Goal: Check status: Check status

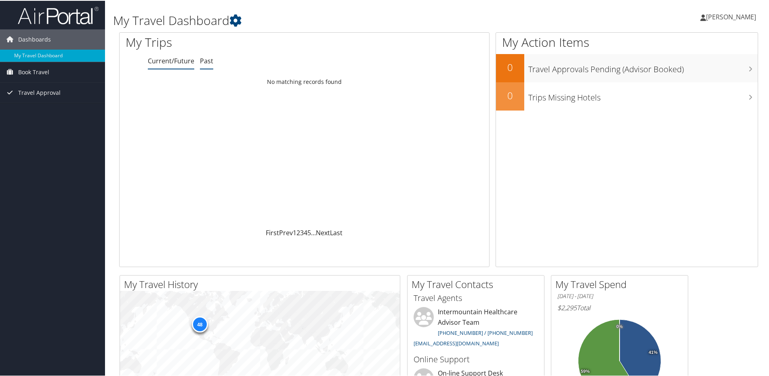
click at [204, 61] on link "Past" at bounding box center [206, 60] width 13 height 9
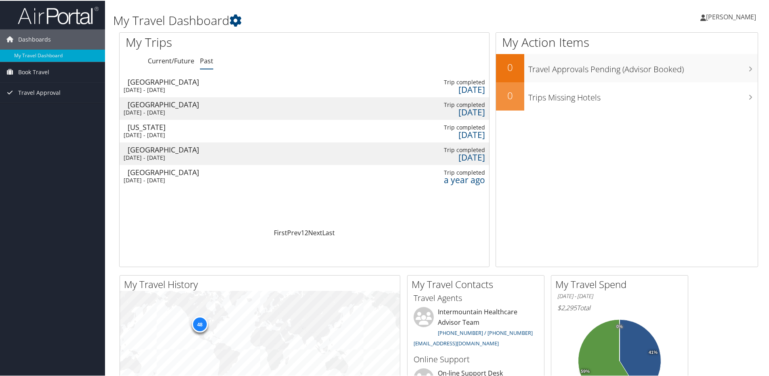
click at [177, 84] on div "Las Vegas" at bounding box center [171, 81] width 86 height 7
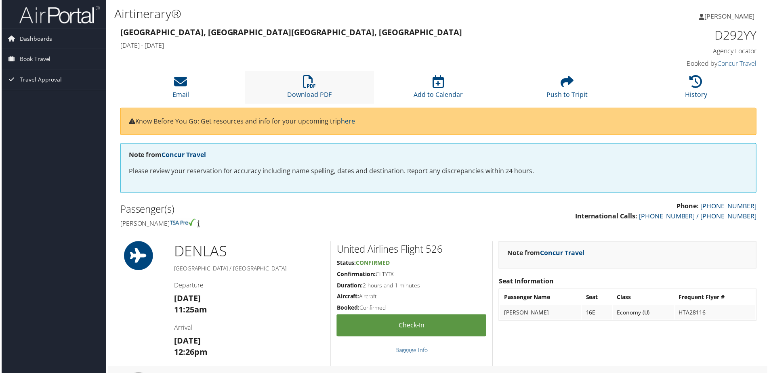
click at [307, 89] on li "Download PDF" at bounding box center [308, 87] width 129 height 33
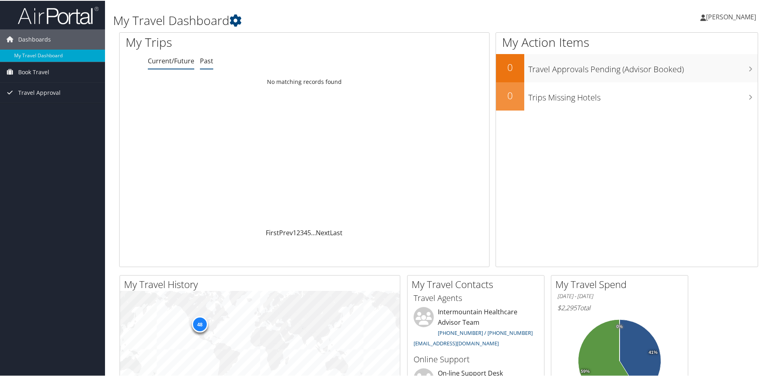
click at [205, 60] on link "Past" at bounding box center [206, 60] width 13 height 9
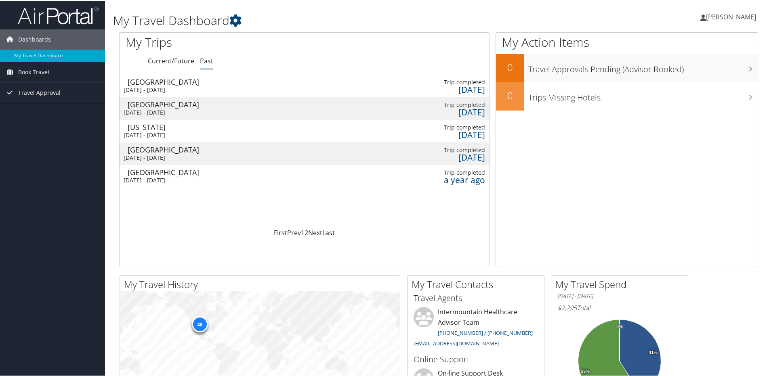
click at [167, 130] on div "Washington" at bounding box center [171, 126] width 86 height 7
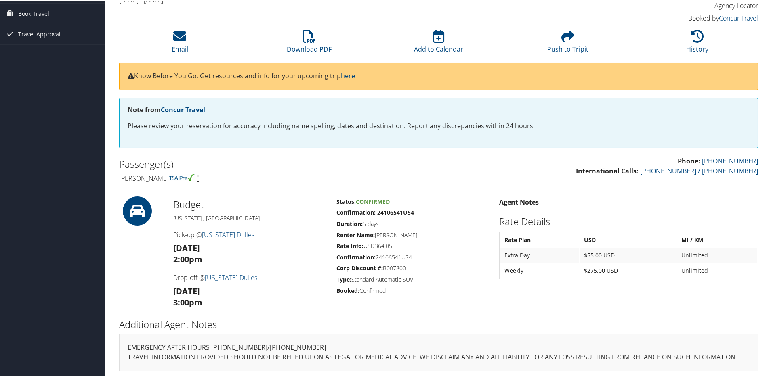
scroll to position [49, 0]
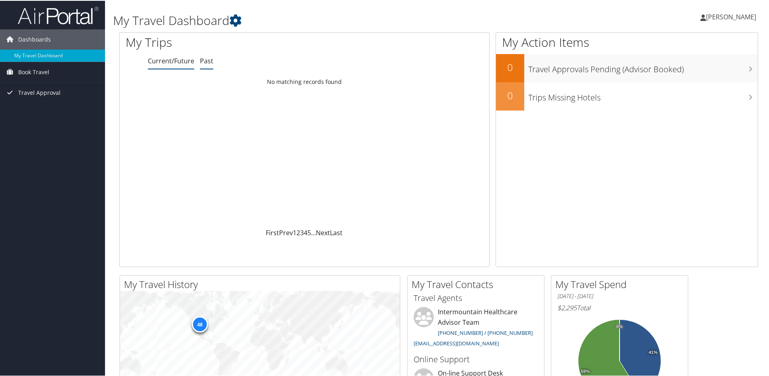
click at [205, 60] on link "Past" at bounding box center [206, 60] width 13 height 9
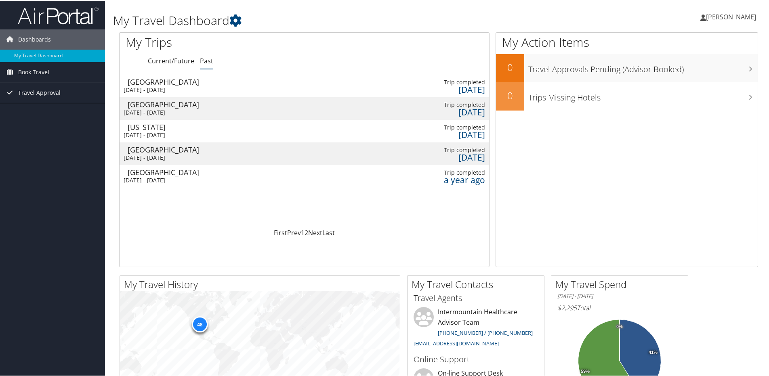
click at [170, 105] on div "Salt Lake City" at bounding box center [171, 103] width 86 height 7
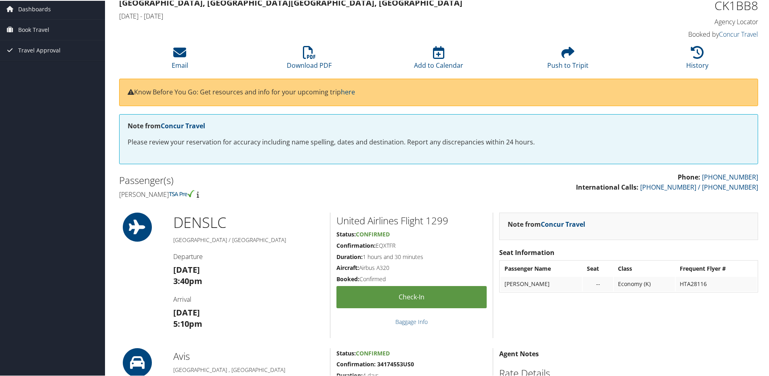
scroll to position [81, 0]
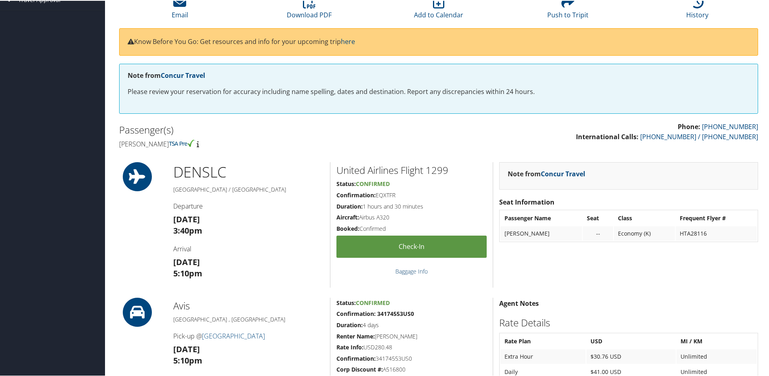
click at [413, 269] on link "Baggage Info" at bounding box center [411, 271] width 32 height 8
